Goal: Find specific page/section: Find specific page/section

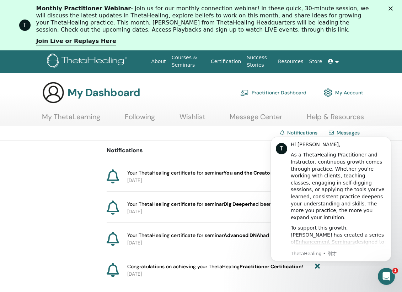
click at [52, 165] on div "Notifications Your ThetaHealing certificate for seminar You and the Creator had…" at bounding box center [213, 291] width 426 height 301
click at [223, 64] on link "Certification" at bounding box center [226, 61] width 36 height 13
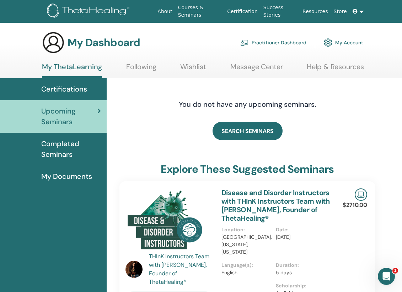
click at [78, 148] on span "Completed Seminars" at bounding box center [71, 149] width 60 height 21
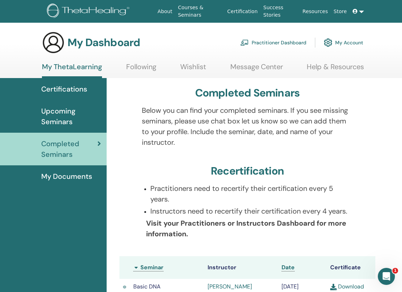
click at [48, 175] on span "My Documents" at bounding box center [66, 176] width 51 height 11
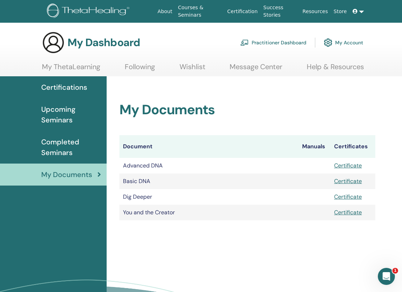
click at [221, 117] on h2 "My Documents" at bounding box center [247, 110] width 256 height 16
